Goal: Find specific page/section: Find specific page/section

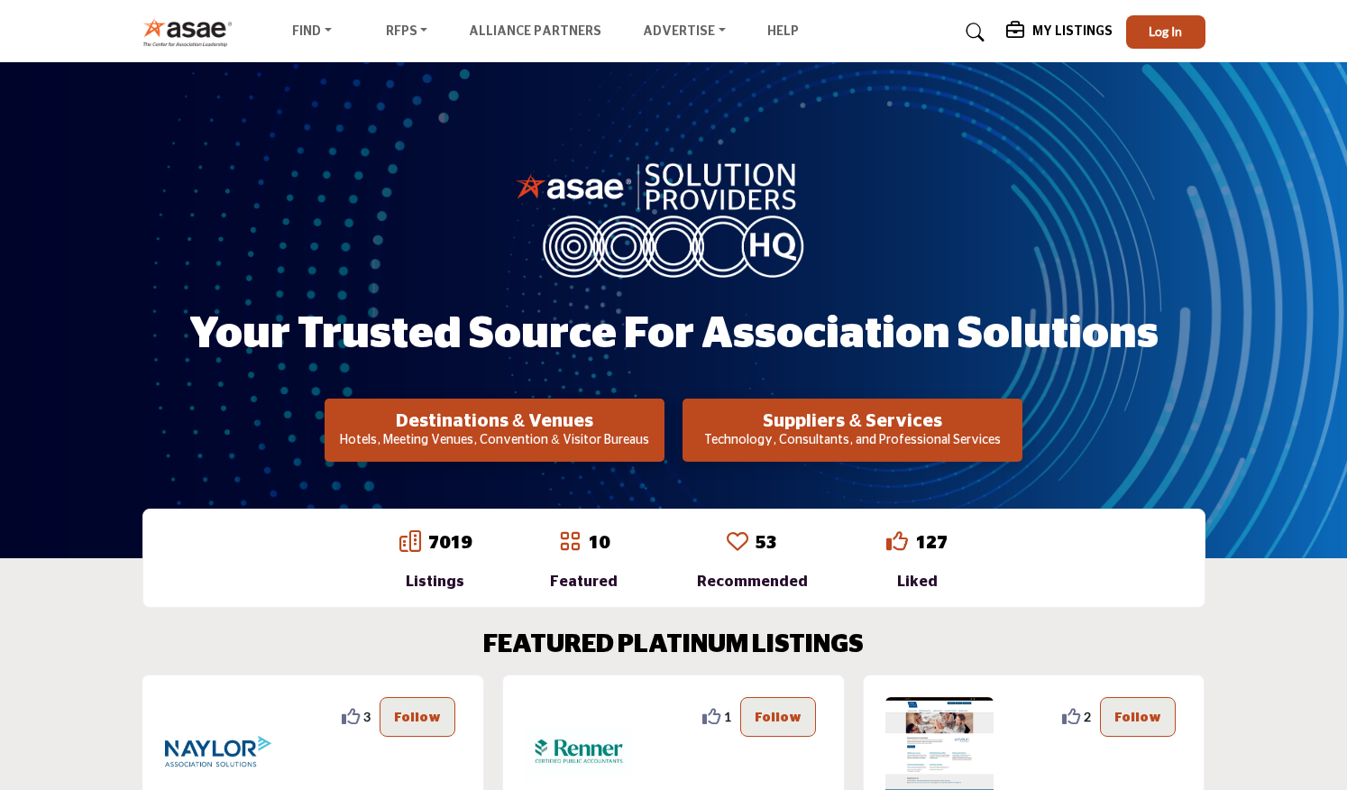
click at [807, 432] on p "Technology, Consultants, and Professional Services" at bounding box center [852, 441] width 329 height 18
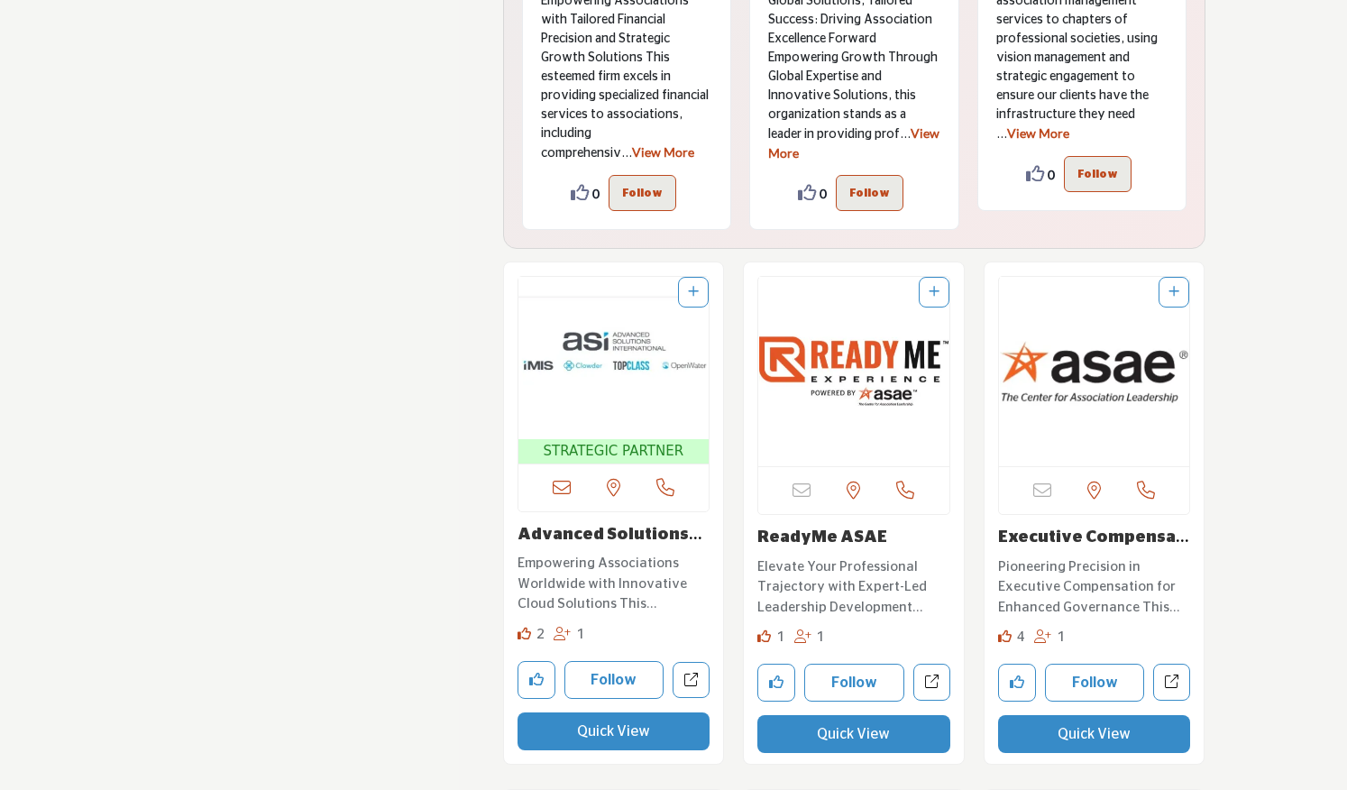
scroll to position [4583, 0]
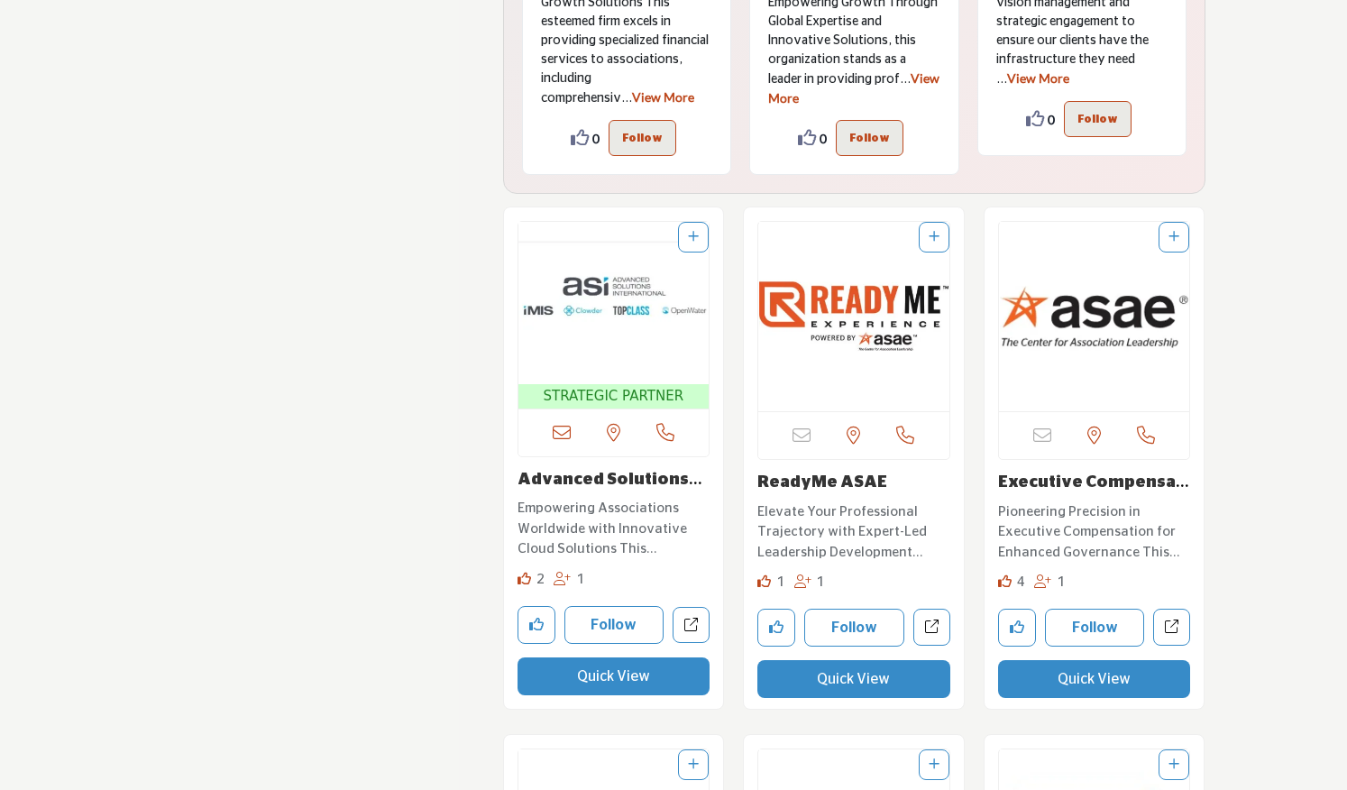
drag, startPoint x: 1348, startPoint y: 435, endPoint x: 1332, endPoint y: 426, distance: 17.3
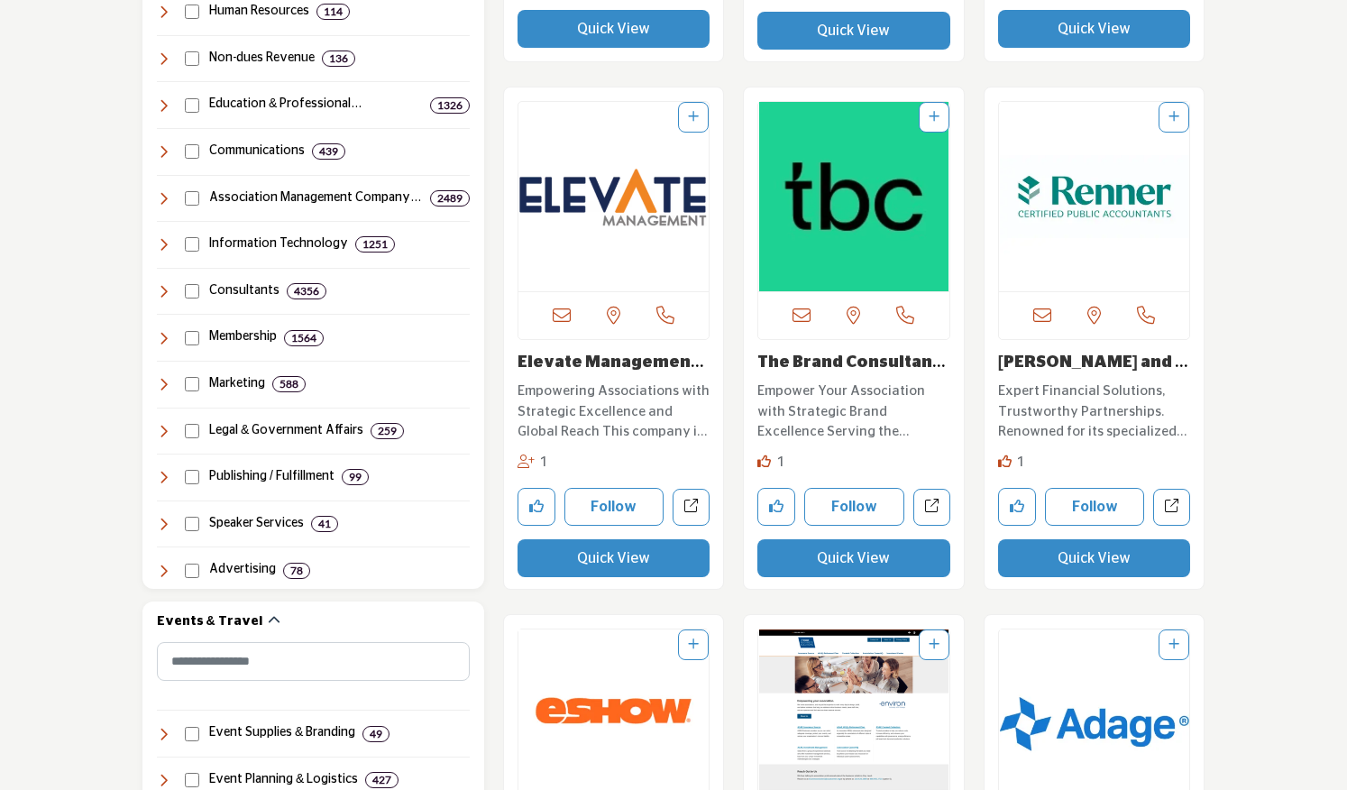
scroll to position [975, 0]
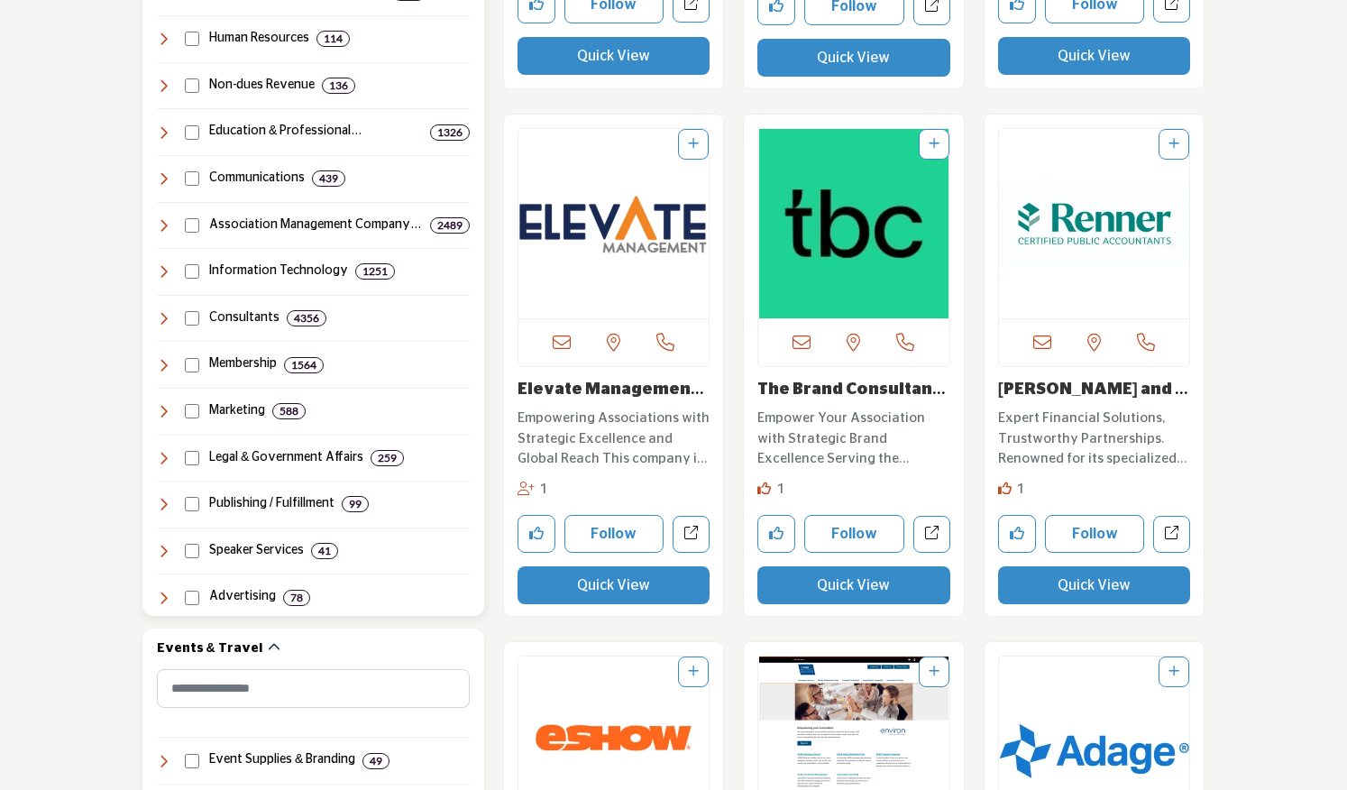
click at [234, 309] on h4 "Consultants" at bounding box center [244, 318] width 70 height 18
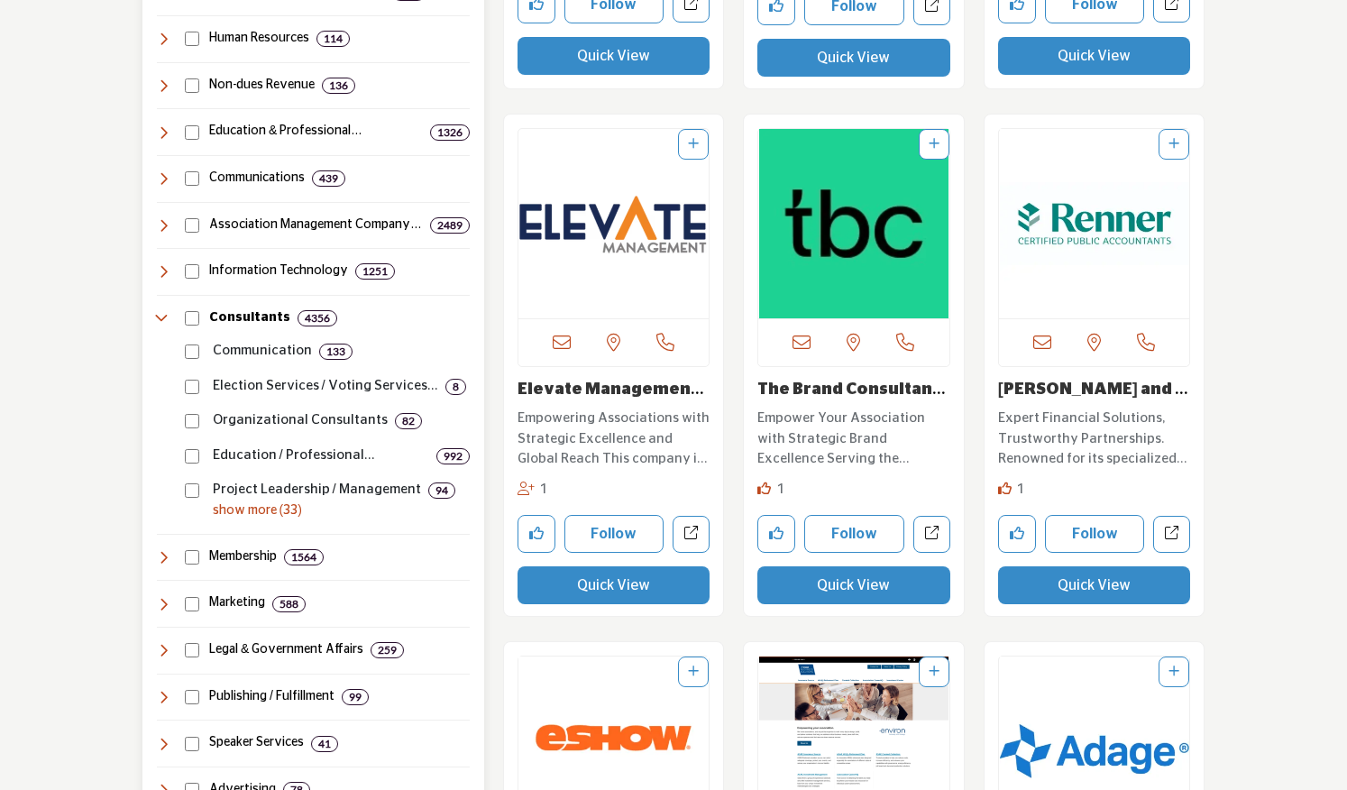
click at [252, 517] on p "show more (33)" at bounding box center [341, 510] width 257 height 19
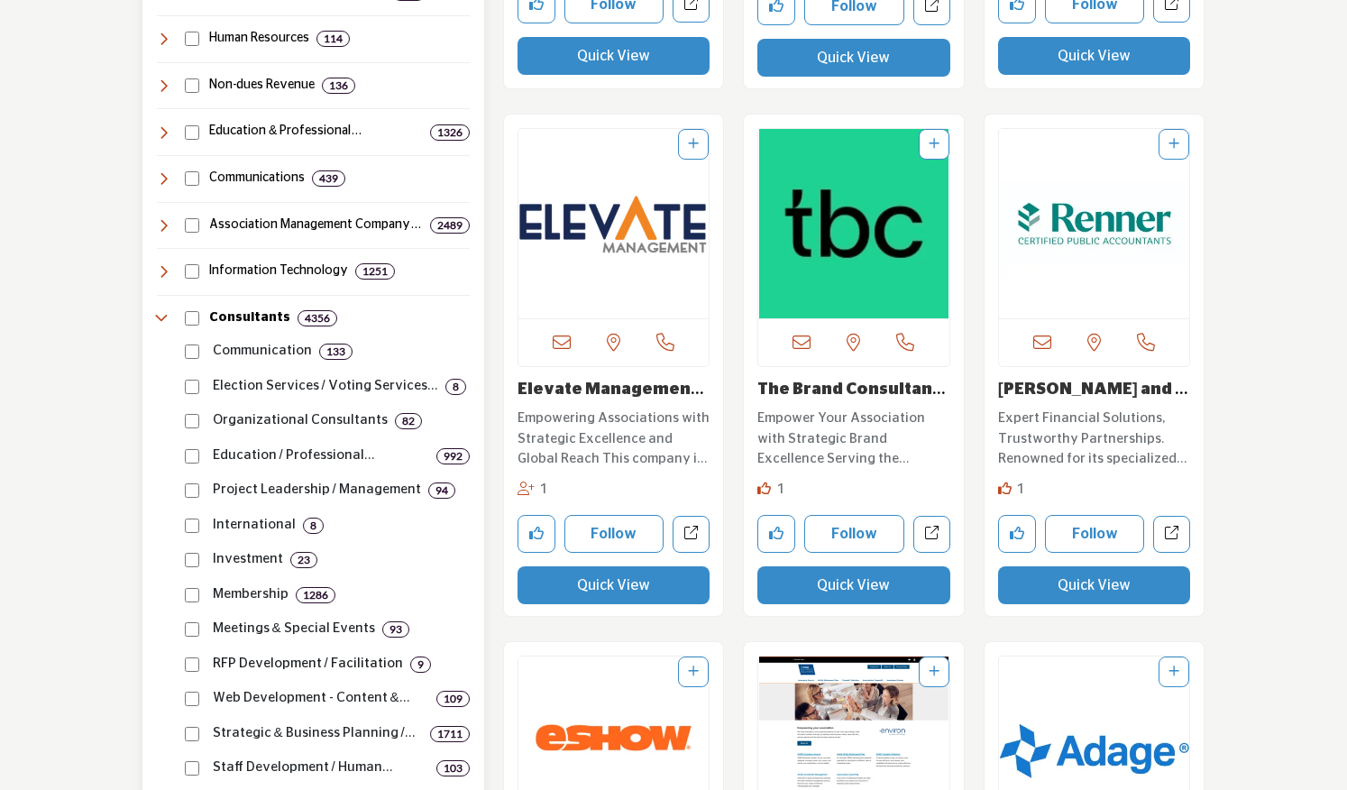
click at [250, 657] on p "RFP Development / Facilitation" at bounding box center [308, 664] width 190 height 21
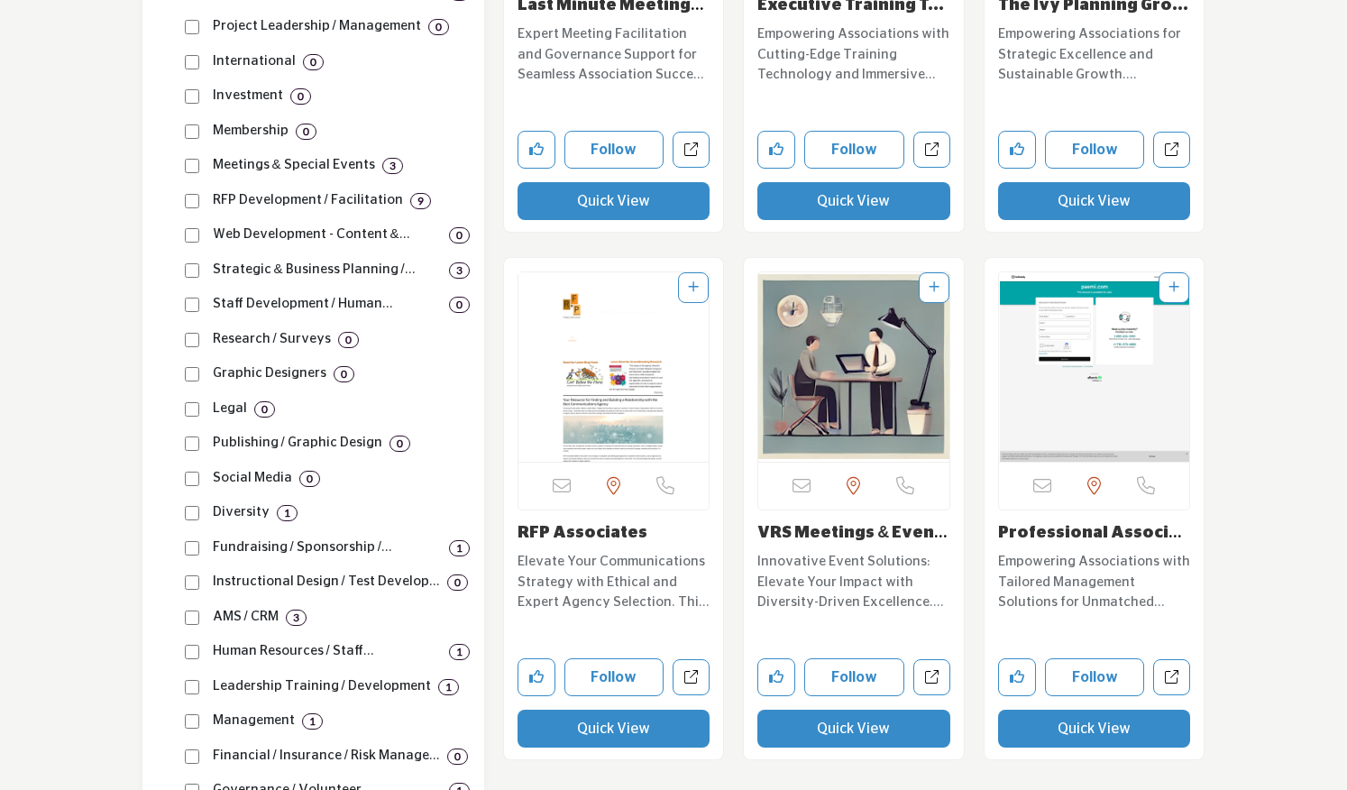
scroll to position [1462, 0]
